Goal: Information Seeking & Learning: Learn about a topic

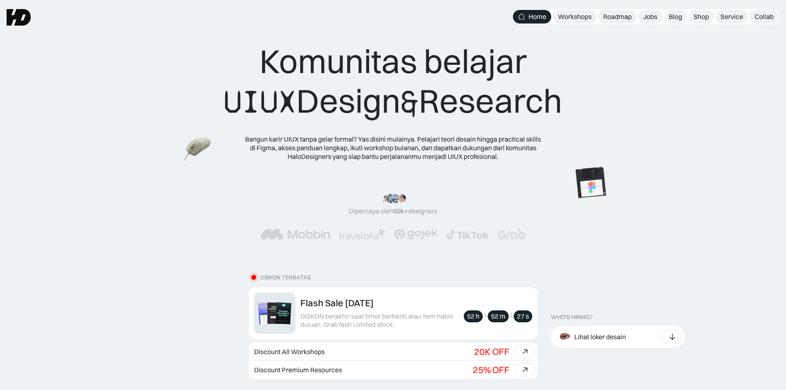
click at [684, 104] on div "Komunitas belajar UIUX Design & Research Bangun karir UIUX tanpa gelar formal? …" at bounding box center [393, 100] width 720 height 119
click at [619, 18] on div "Roadmap" at bounding box center [617, 16] width 28 height 9
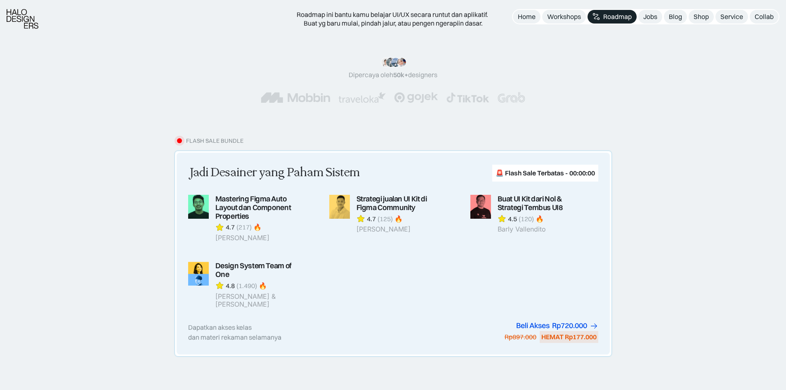
scroll to position [96, 0]
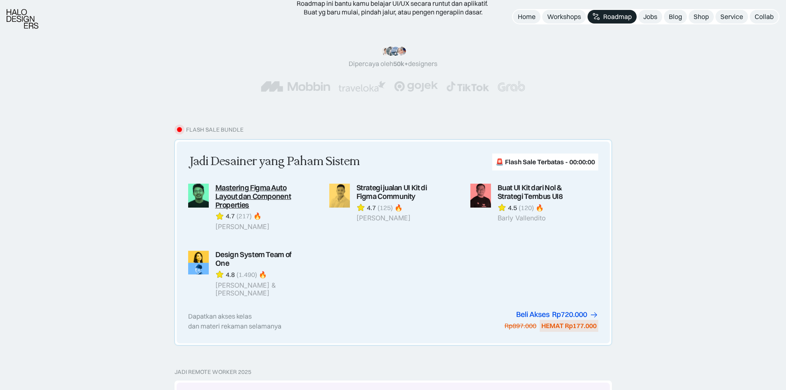
click at [281, 193] on link at bounding box center [252, 207] width 128 height 47
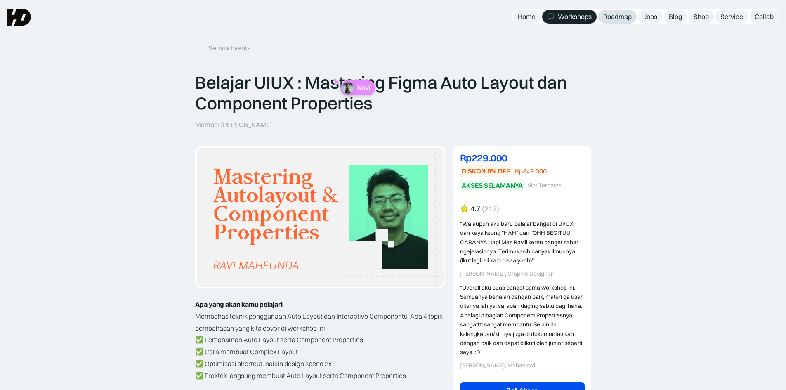
click at [629, 14] on div "Roadmap" at bounding box center [617, 16] width 28 height 9
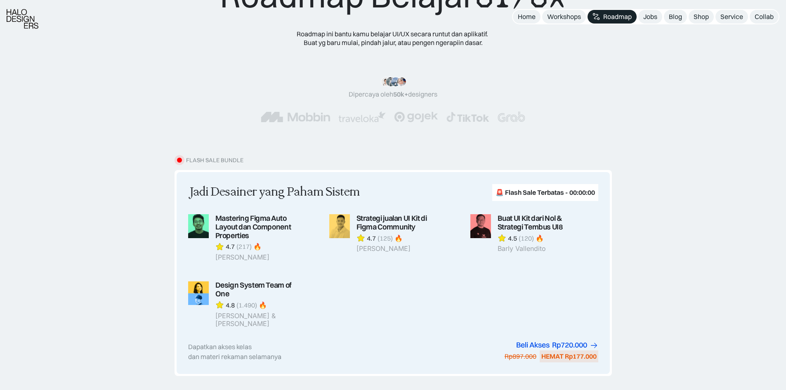
scroll to position [110, 0]
